Goal: Book appointment/travel/reservation

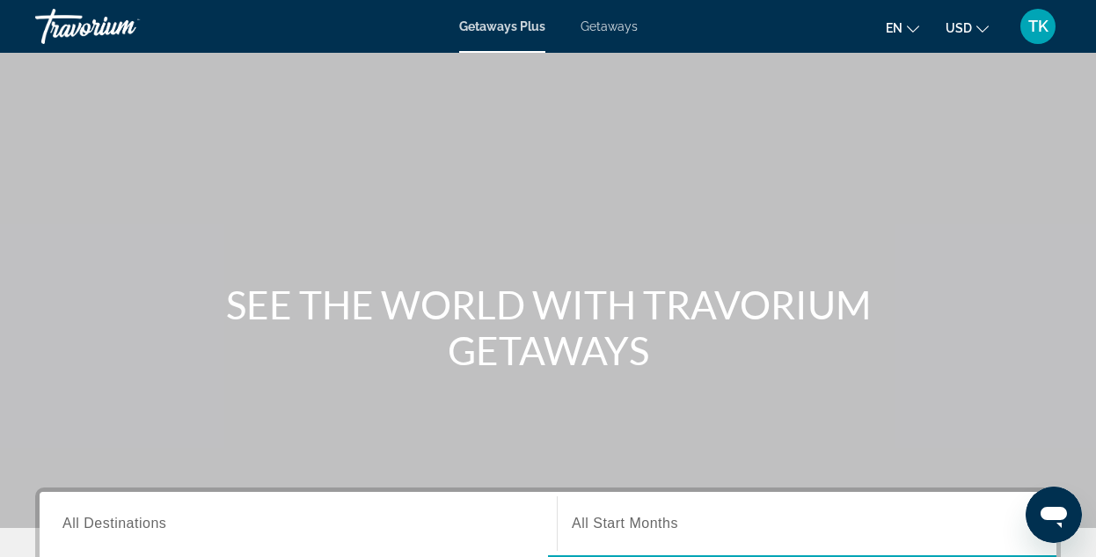
click at [154, 520] on span "All Destinations" at bounding box center [114, 522] width 104 height 15
click at [154, 520] on input "Destination All Destinations" at bounding box center [297, 523] width 471 height 21
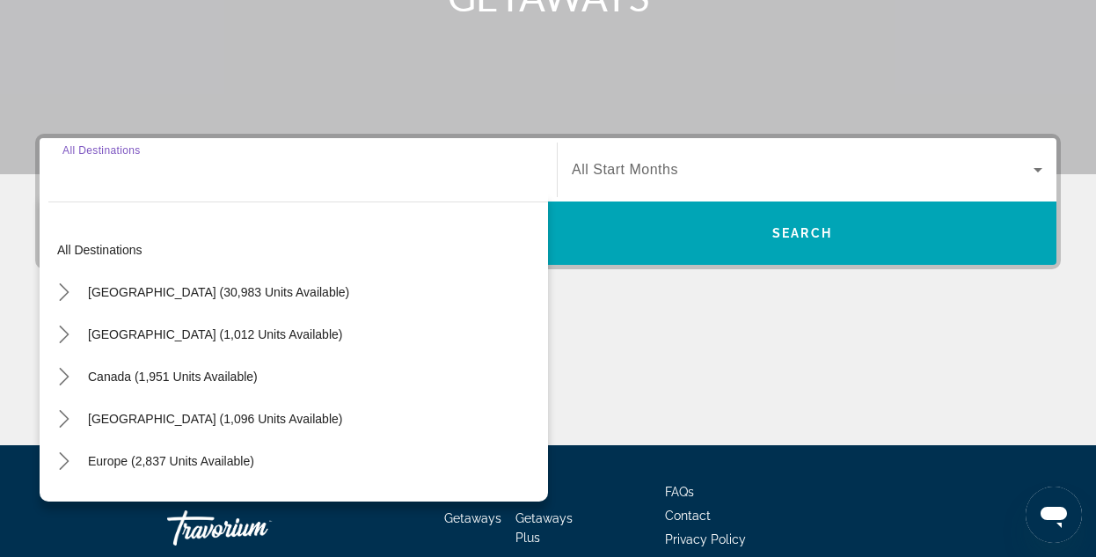
scroll to position [430, 0]
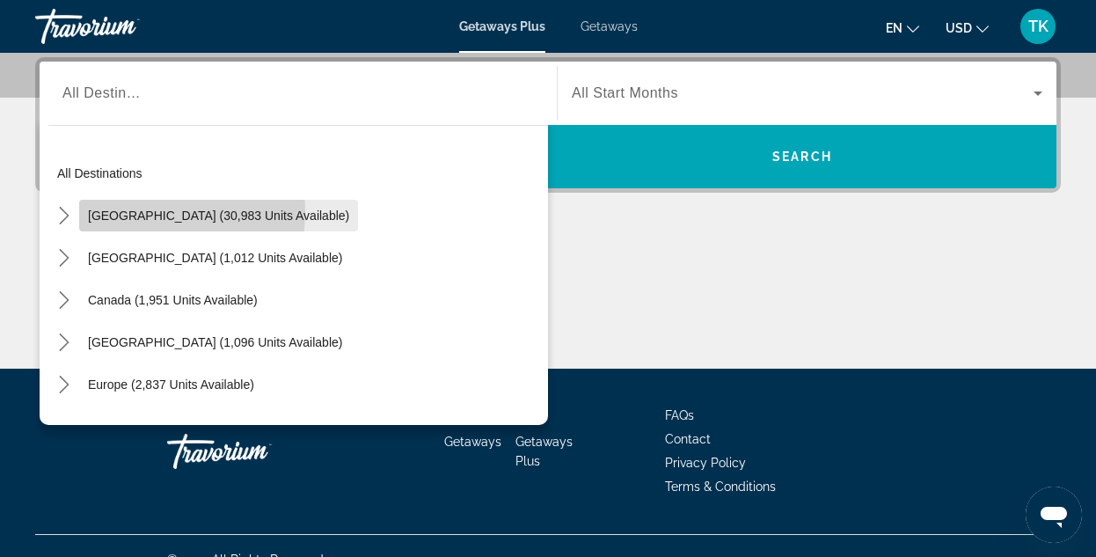
click at [130, 211] on span "[GEOGRAPHIC_DATA] (30,983 units available)" at bounding box center [218, 215] width 261 height 14
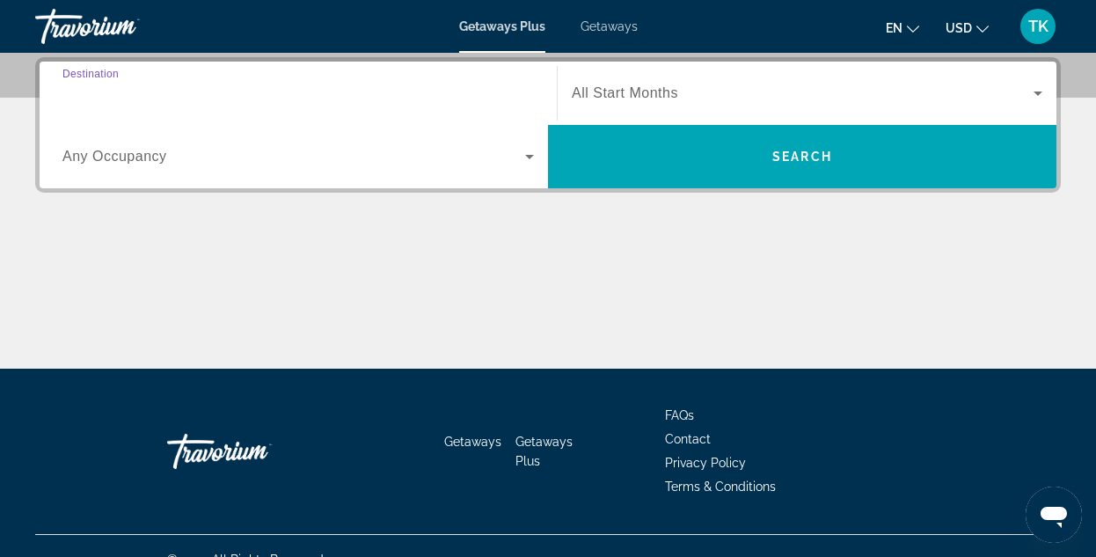
type input "**********"
click at [528, 155] on icon "Search widget" at bounding box center [529, 156] width 21 height 21
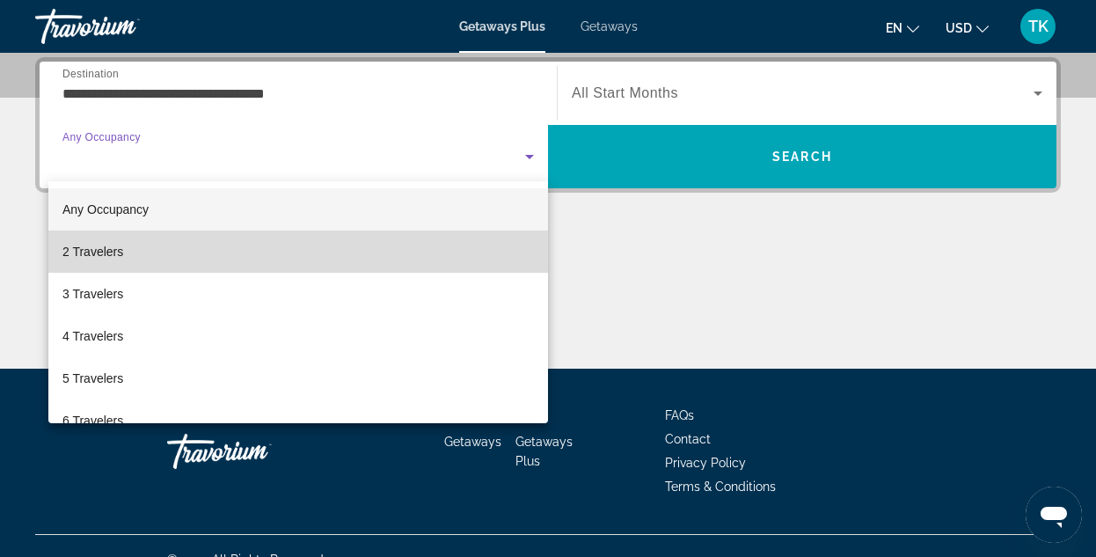
click at [92, 247] on span "2 Travelers" at bounding box center [92, 251] width 61 height 21
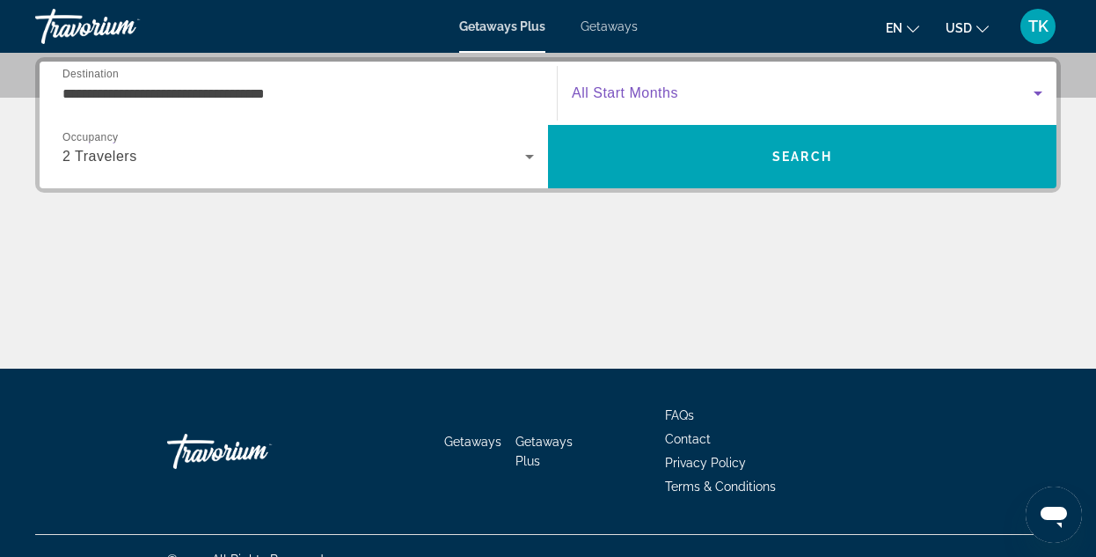
click at [669, 84] on span "Search widget" at bounding box center [802, 93] width 462 height 21
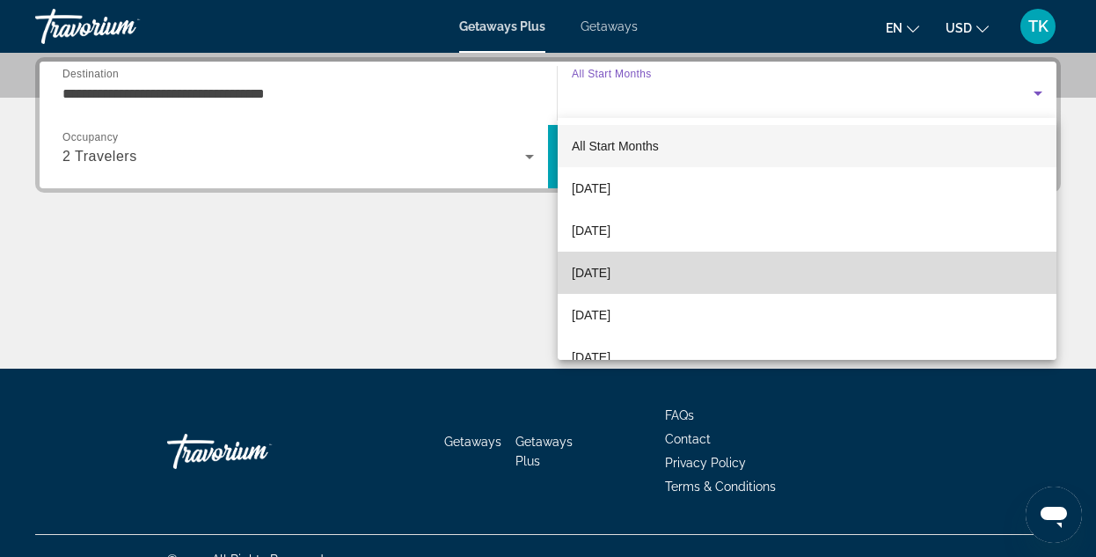
click at [601, 270] on span "[DATE]" at bounding box center [590, 272] width 39 height 21
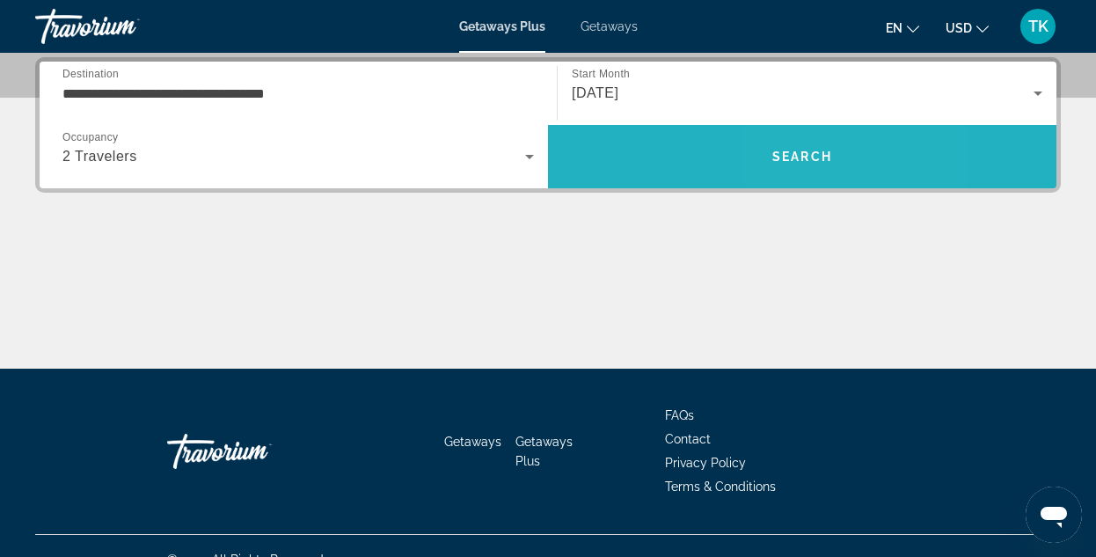
click at [789, 153] on span "Search" at bounding box center [802, 156] width 60 height 14
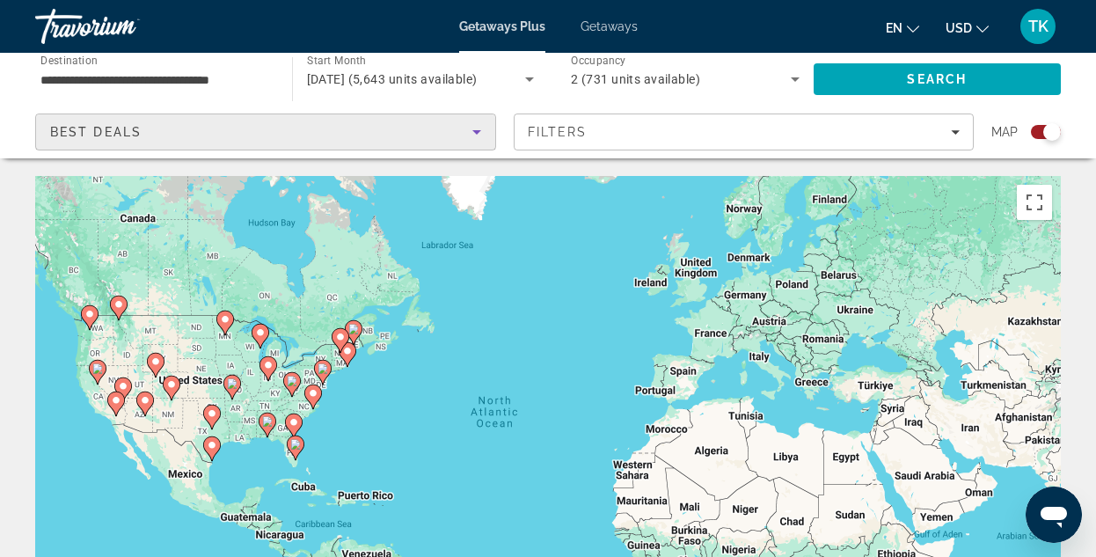
click at [478, 130] on icon "Sort by" at bounding box center [476, 131] width 21 height 21
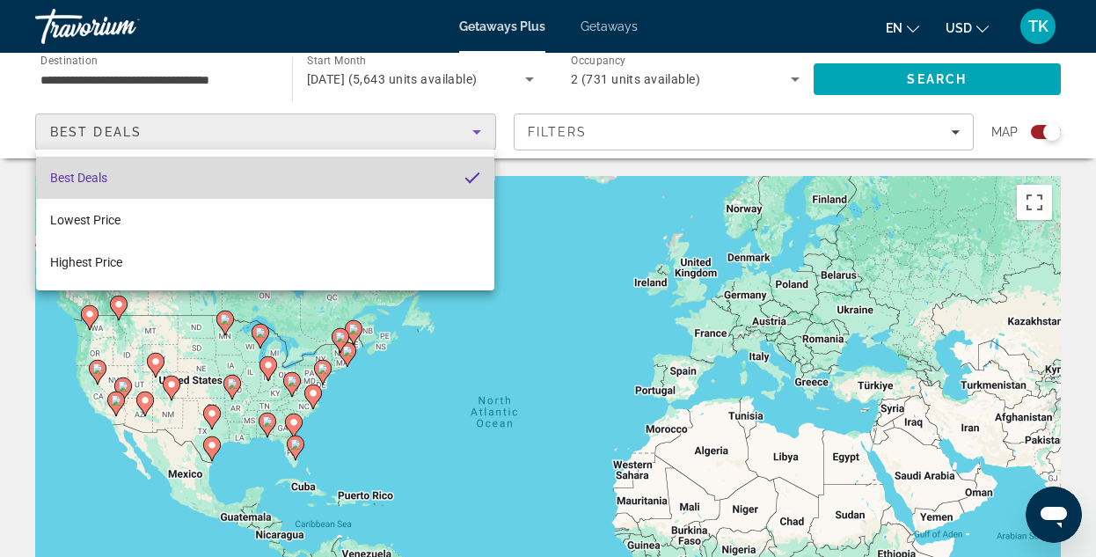
click at [118, 174] on mat-option "Best Deals" at bounding box center [265, 178] width 458 height 42
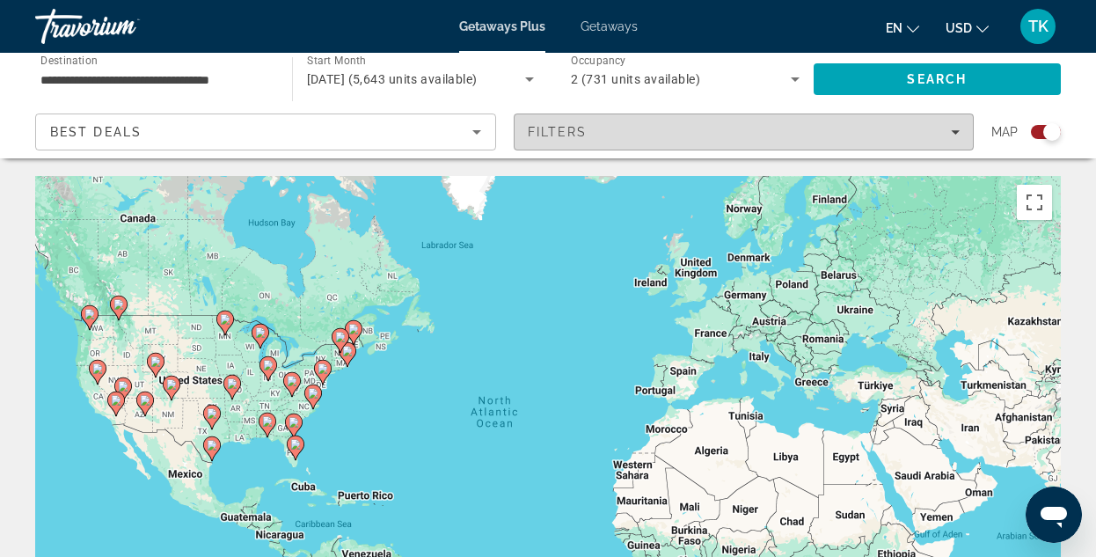
click at [957, 131] on icon "Filters" at bounding box center [954, 132] width 9 height 4
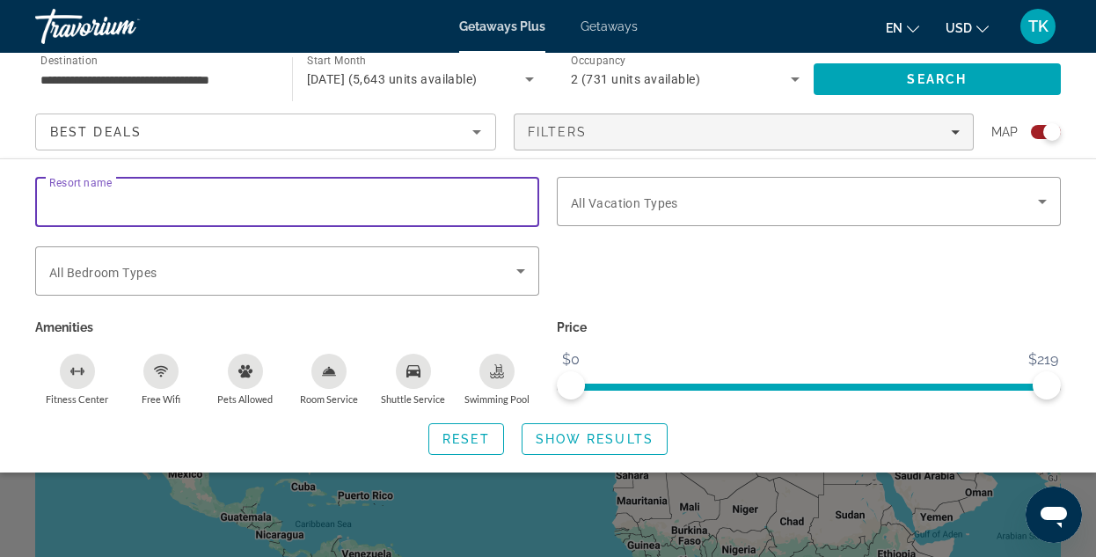
click at [127, 207] on input "Resort name" at bounding box center [287, 202] width 476 height 21
